Goal: Information Seeking & Learning: Learn about a topic

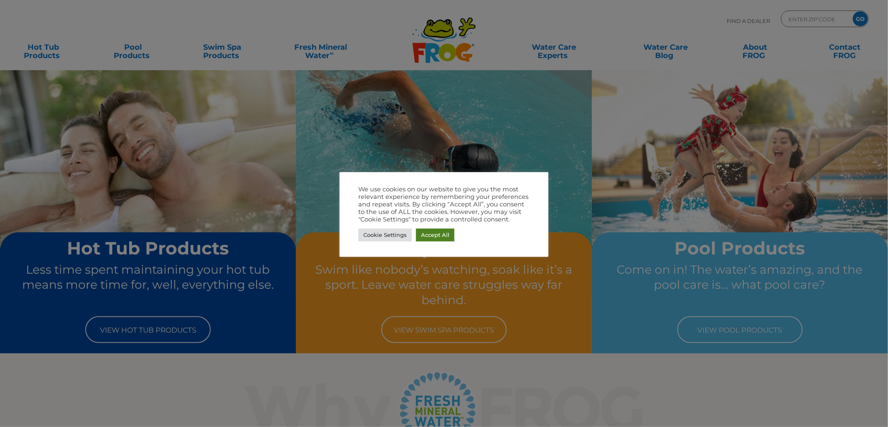
click at [429, 237] on link "Accept All" at bounding box center [435, 235] width 38 height 13
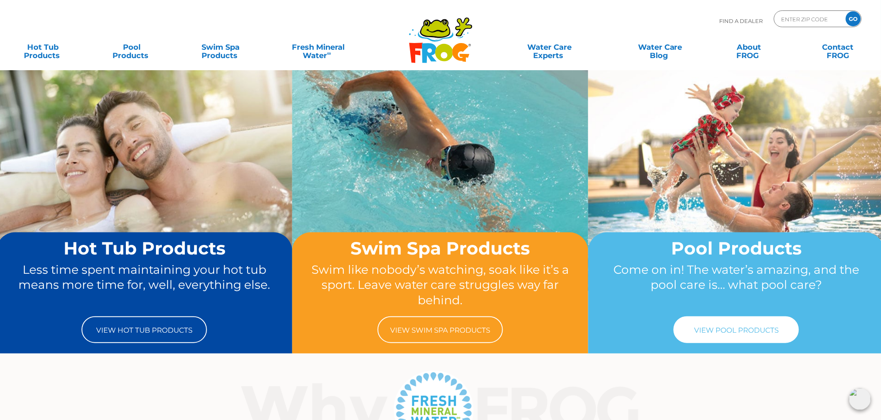
click at [720, 330] on link "View Pool Products" at bounding box center [736, 330] width 125 height 27
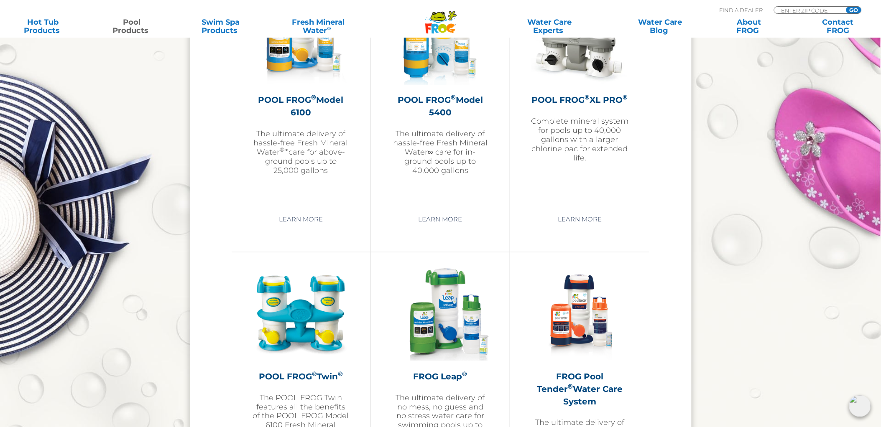
scroll to position [1115, 0]
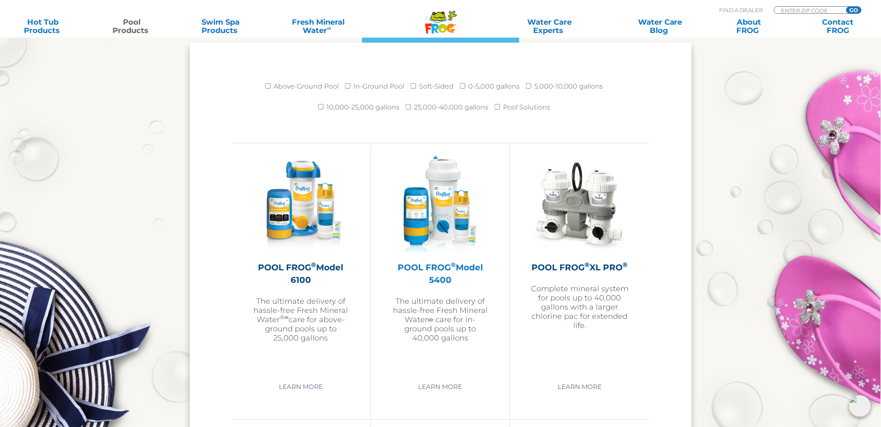
click at [439, 261] on h2 "POOL FROG ® Model 5400" at bounding box center [440, 273] width 97 height 25
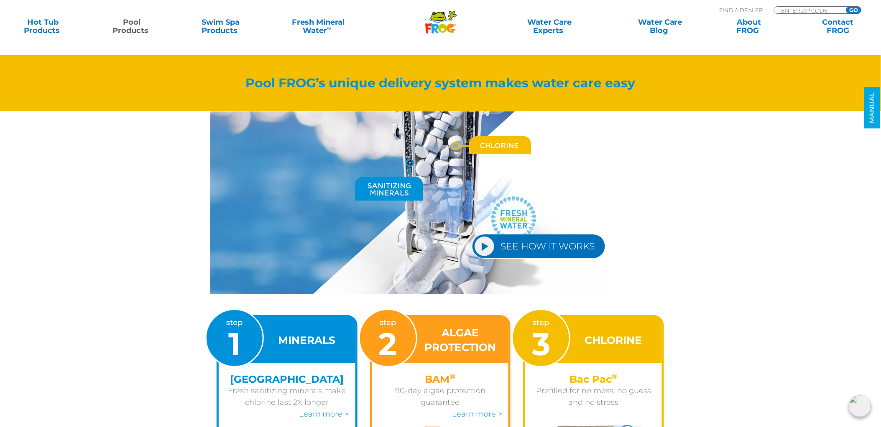
scroll to position [836, 0]
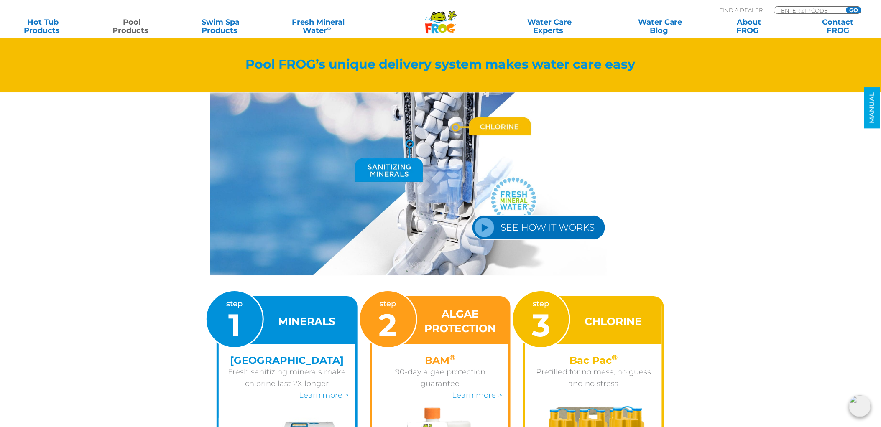
click at [498, 221] on link "SEE HOW IT WORKS" at bounding box center [538, 227] width 133 height 25
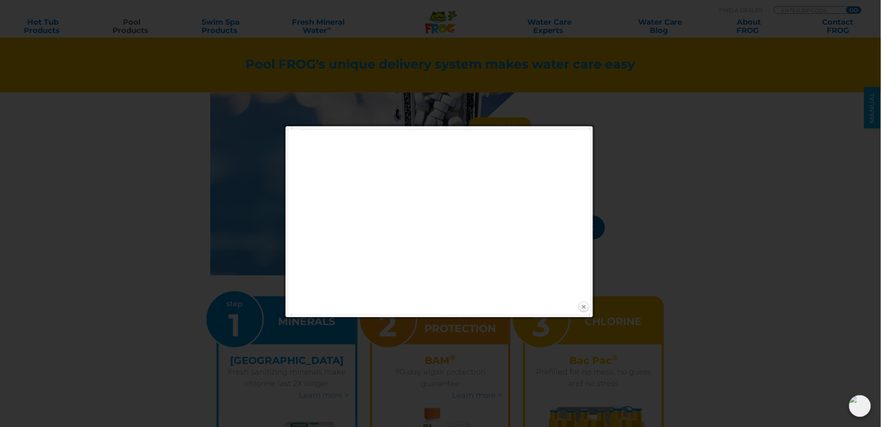
click at [582, 305] on link "Close" at bounding box center [583, 307] width 13 height 13
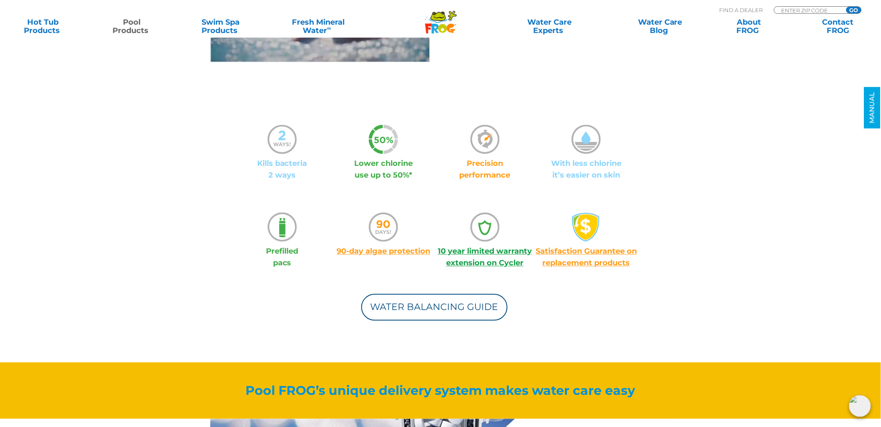
scroll to position [418, 0]
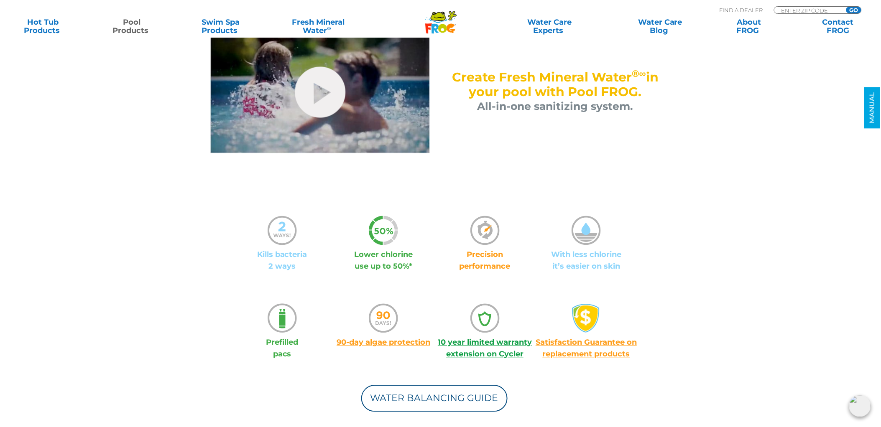
click at [370, 249] on p "Lower chlorine use up to 50%*" at bounding box center [384, 260] width 102 height 23
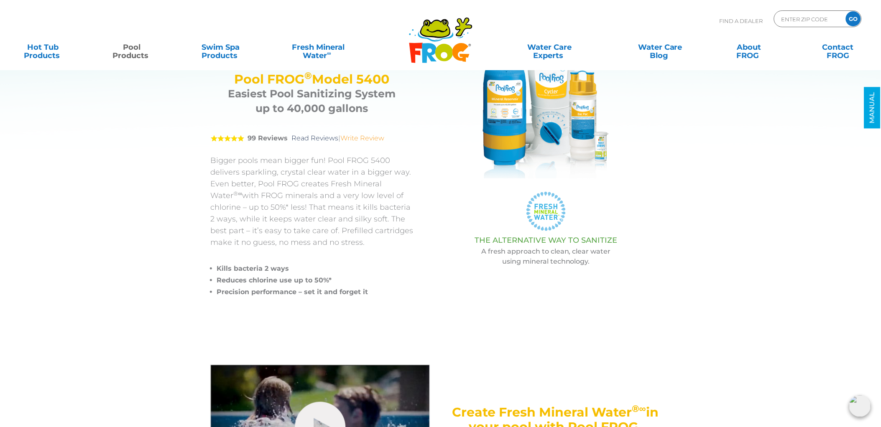
scroll to position [0, 0]
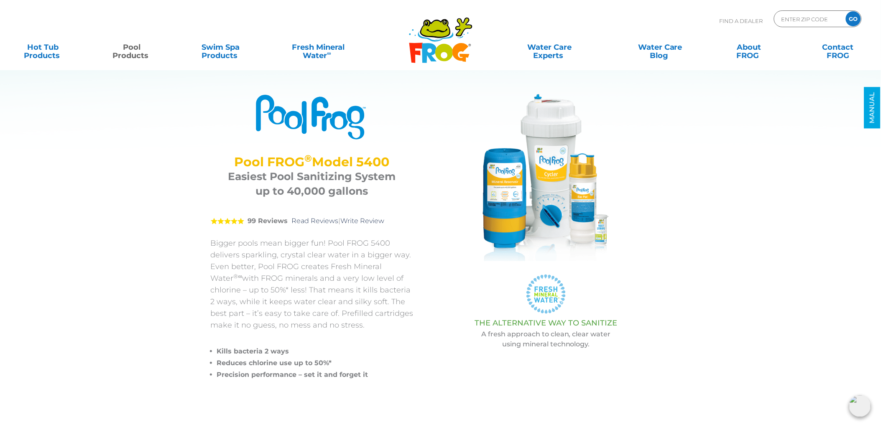
click at [580, 197] on img at bounding box center [545, 177] width 167 height 167
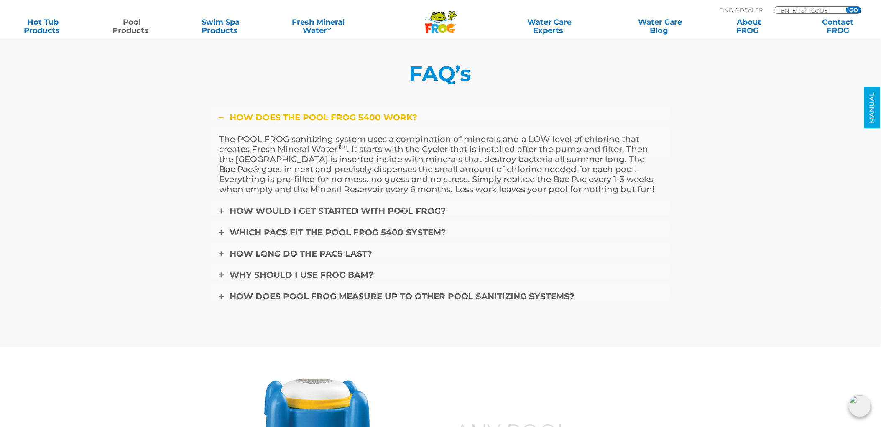
scroll to position [2787, 0]
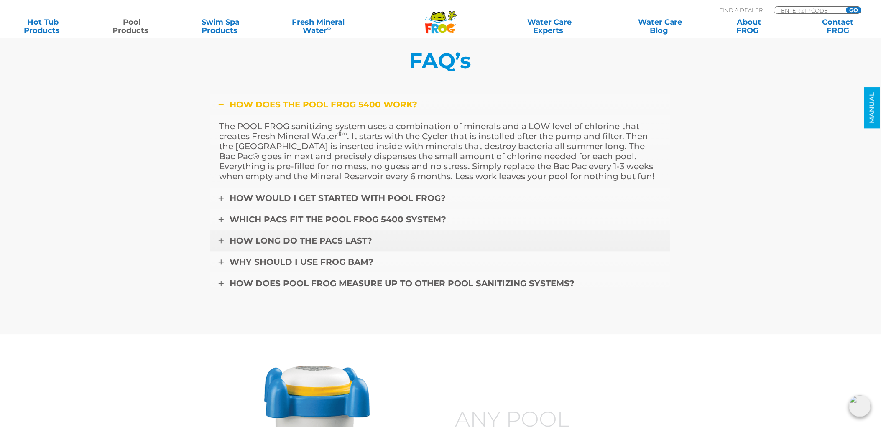
click at [226, 237] on link "How long do the pacs last?" at bounding box center [440, 241] width 460 height 22
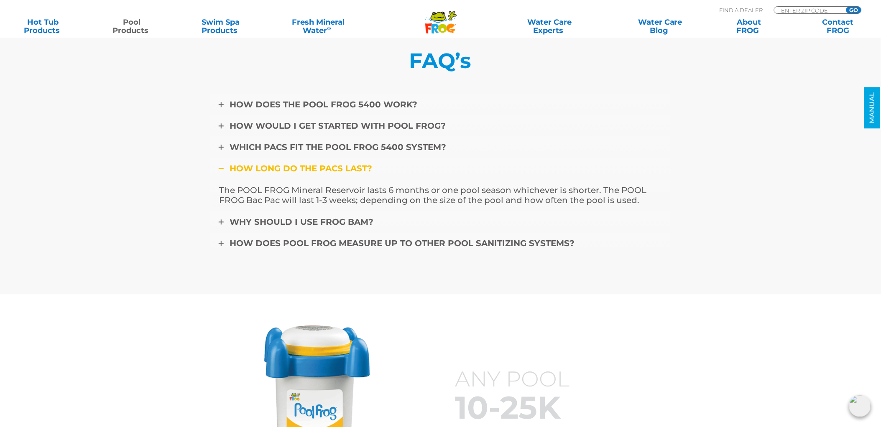
scroll to position [2741, 0]
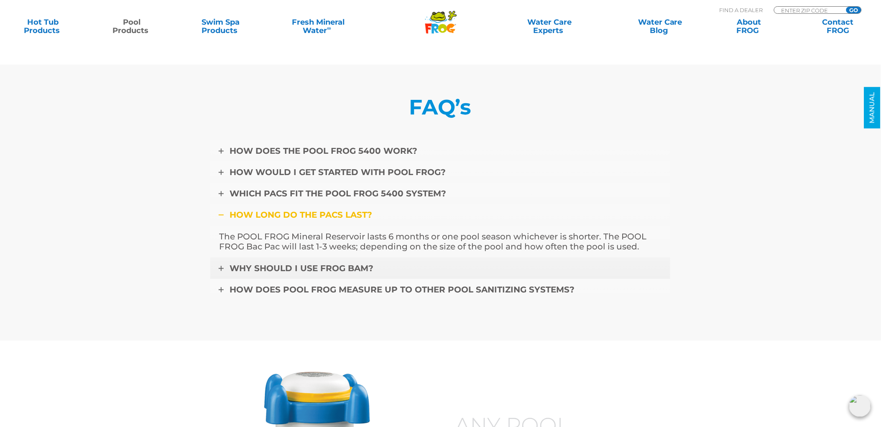
click at [222, 263] on link "Why should I use FROG BAM?" at bounding box center [440, 269] width 460 height 22
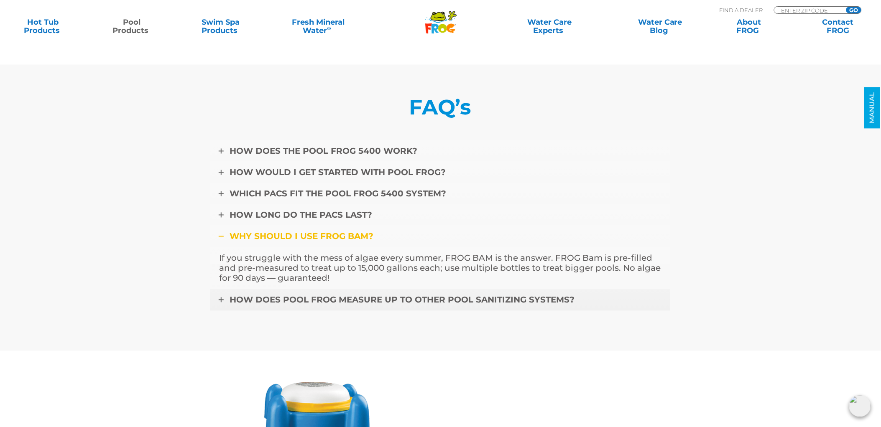
click at [220, 291] on link "How does POOL FROG measure up to other pool sanitizing systems?" at bounding box center [440, 300] width 460 height 22
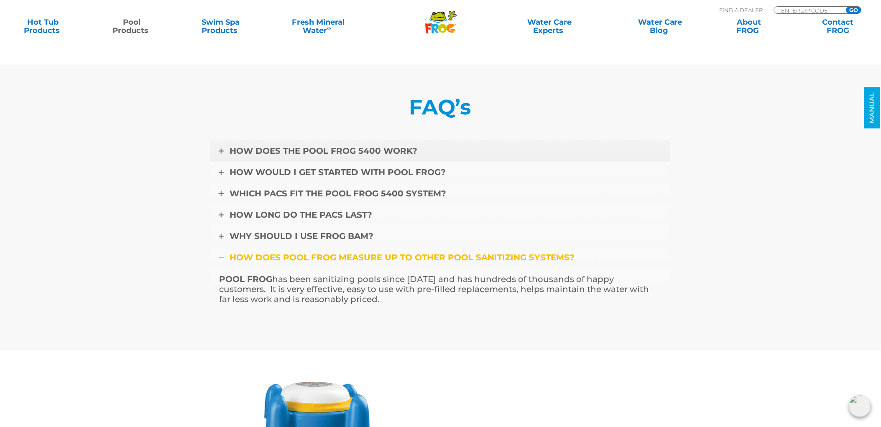
click at [225, 147] on link "How does the Pool FROG 5400 work?" at bounding box center [440, 151] width 460 height 22
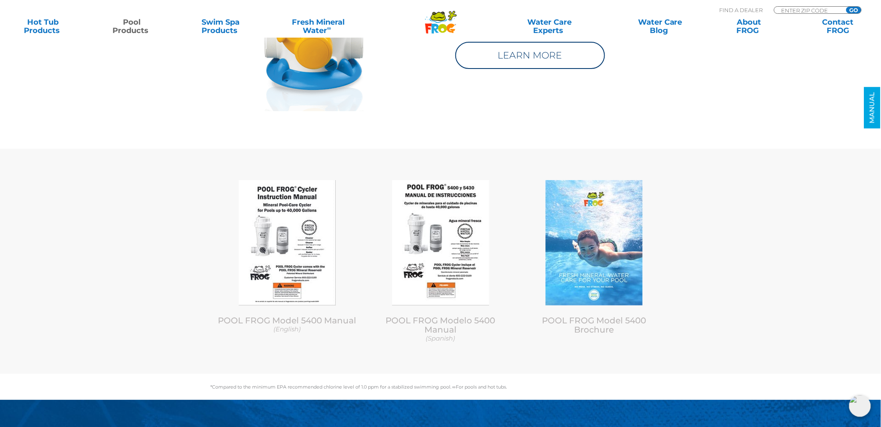
scroll to position [3298, 0]
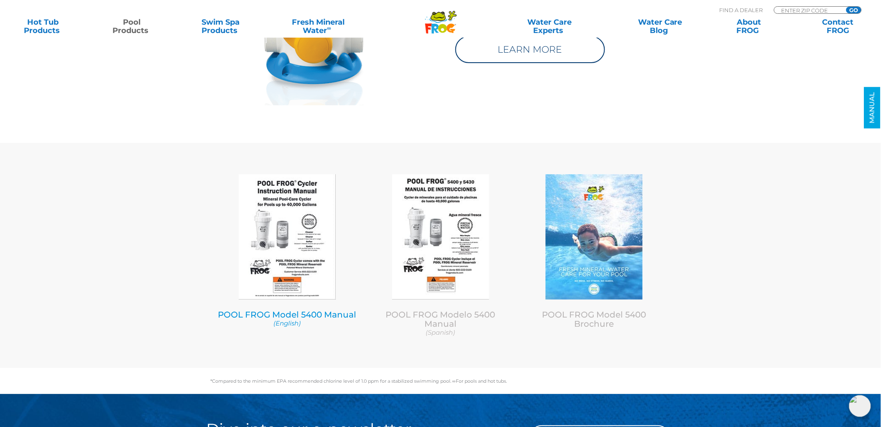
click at [279, 230] on img at bounding box center [287, 236] width 97 height 125
